Goal: Task Accomplishment & Management: Use online tool/utility

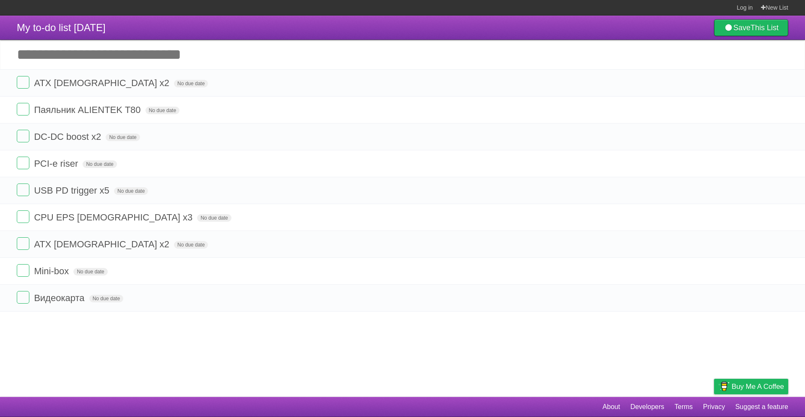
click at [104, 55] on input "Add another task" at bounding box center [402, 54] width 805 height 29
type input "*"
type input "****"
click input "*********" at bounding box center [0, 0] width 0 height 0
drag, startPoint x: 10, startPoint y: 82, endPoint x: 8, endPoint y: 341, distance: 258.4
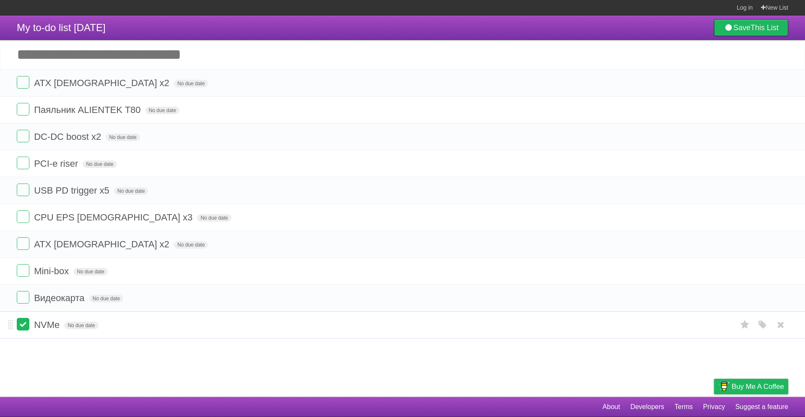
click at [23, 323] on label at bounding box center [23, 324] width 13 height 13
drag, startPoint x: 10, startPoint y: 164, endPoint x: 12, endPoint y: 79, distance: 84.8
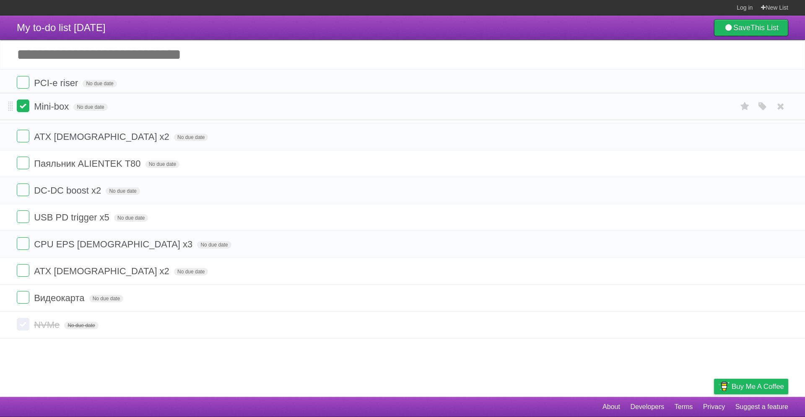
drag, startPoint x: 11, startPoint y: 273, endPoint x: 18, endPoint y: 107, distance: 165.4
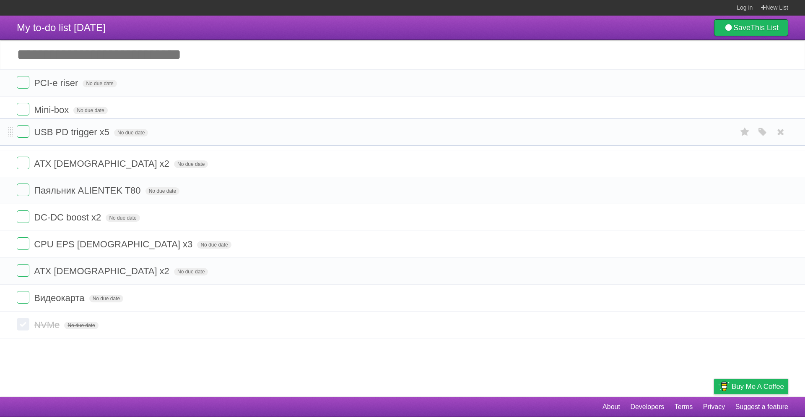
drag, startPoint x: 10, startPoint y: 217, endPoint x: 13, endPoint y: 131, distance: 86.1
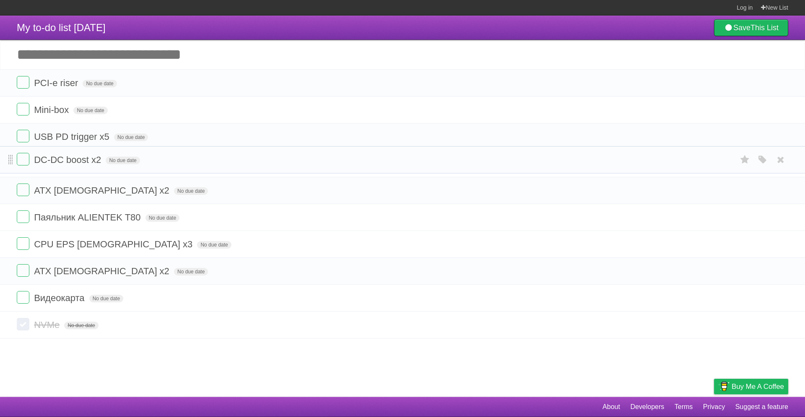
drag, startPoint x: 10, startPoint y: 218, endPoint x: 10, endPoint y: 160, distance: 57.5
drag, startPoint x: 8, startPoint y: 219, endPoint x: 5, endPoint y: 204, distance: 15.3
click at [6, 202] on ul "PCI-e riser No due date White Red Blue Green Purple Orange Mini-box No due date…" at bounding box center [402, 190] width 805 height 242
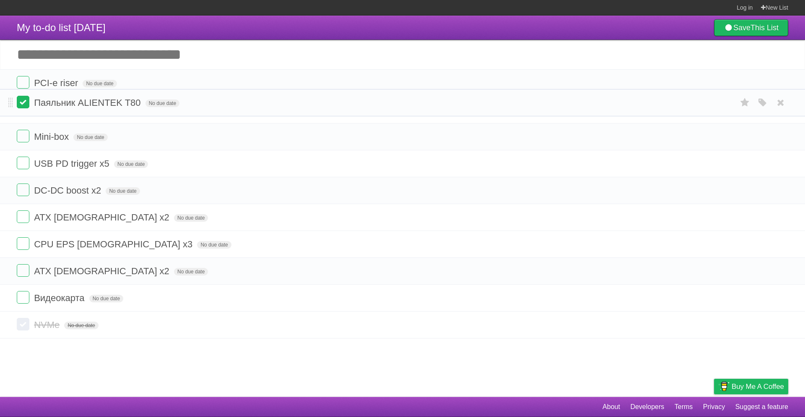
drag, startPoint x: 10, startPoint y: 219, endPoint x: 19, endPoint y: 104, distance: 116.1
